Goal: Information Seeking & Learning: Learn about a topic

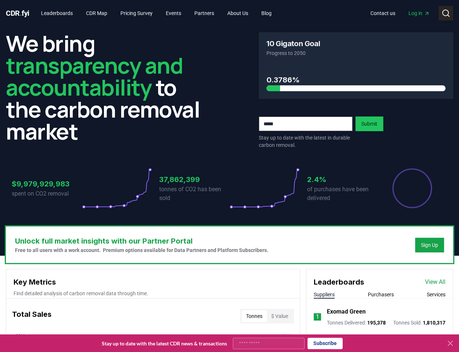
click at [449, 13] on icon at bounding box center [445, 13] width 9 height 9
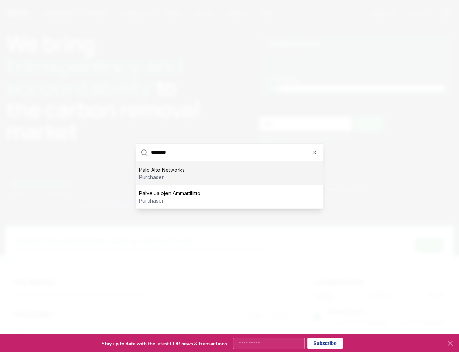
type input "*********"
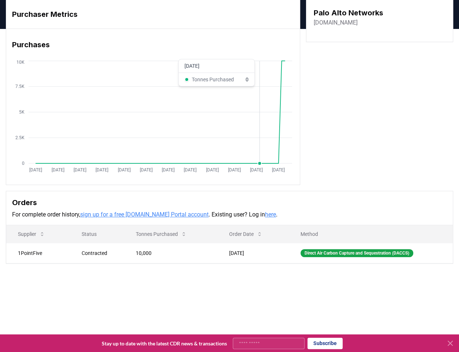
scroll to position [30, 0]
